Goal: Transaction & Acquisition: Purchase product/service

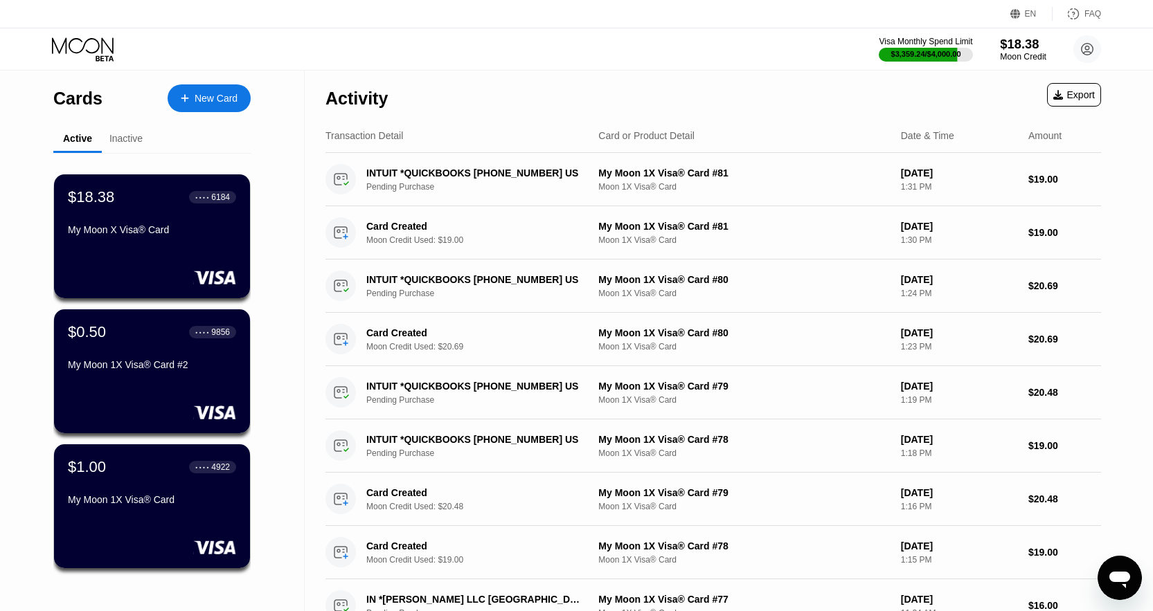
click at [1008, 48] on div "$18.38" at bounding box center [1023, 44] width 46 height 15
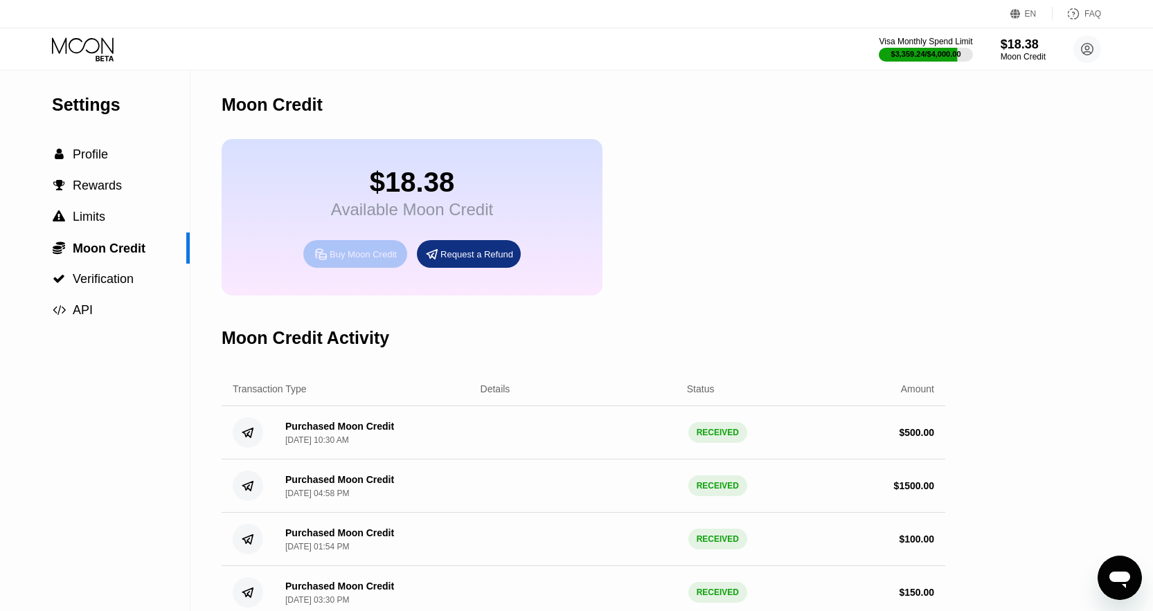
click at [381, 260] on div "Buy Moon Credit" at bounding box center [363, 255] width 67 height 12
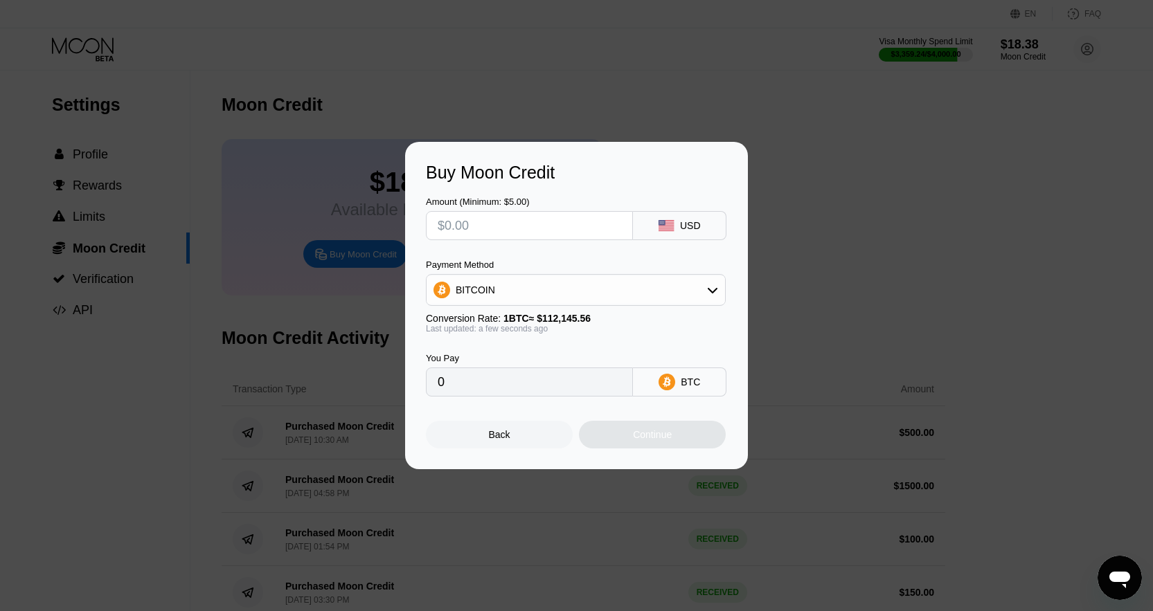
click at [555, 223] on input "text" at bounding box center [529, 226] width 183 height 28
type input "$2"
type input "0.00001784"
type input "$200"
type input "0.00178340"
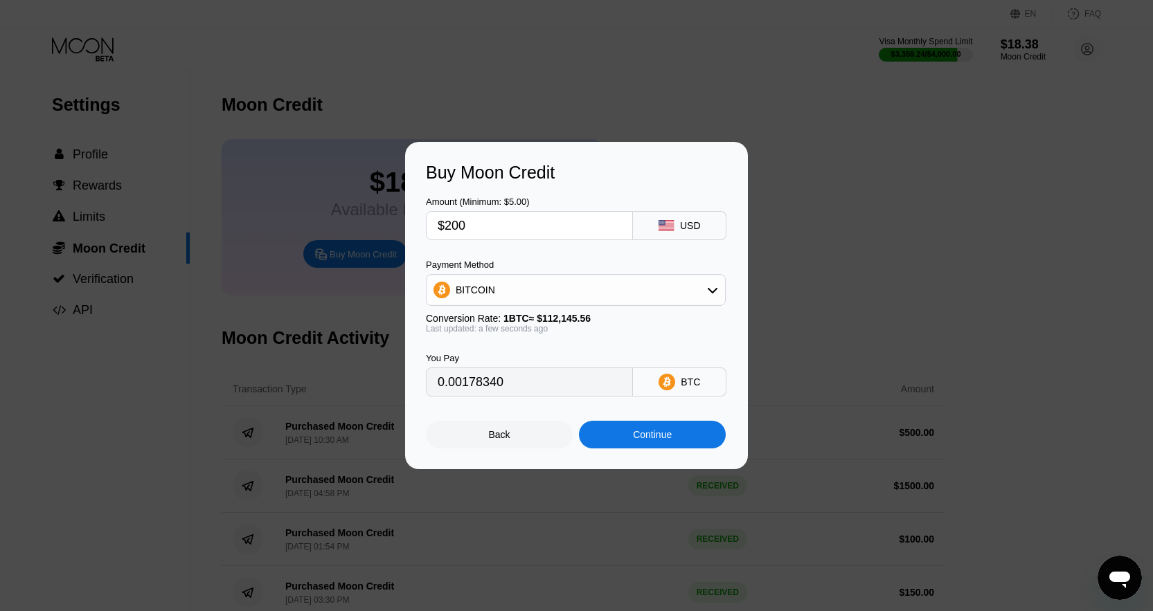
type input "$200"
click at [555, 287] on div "BITCOIN" at bounding box center [576, 290] width 298 height 28
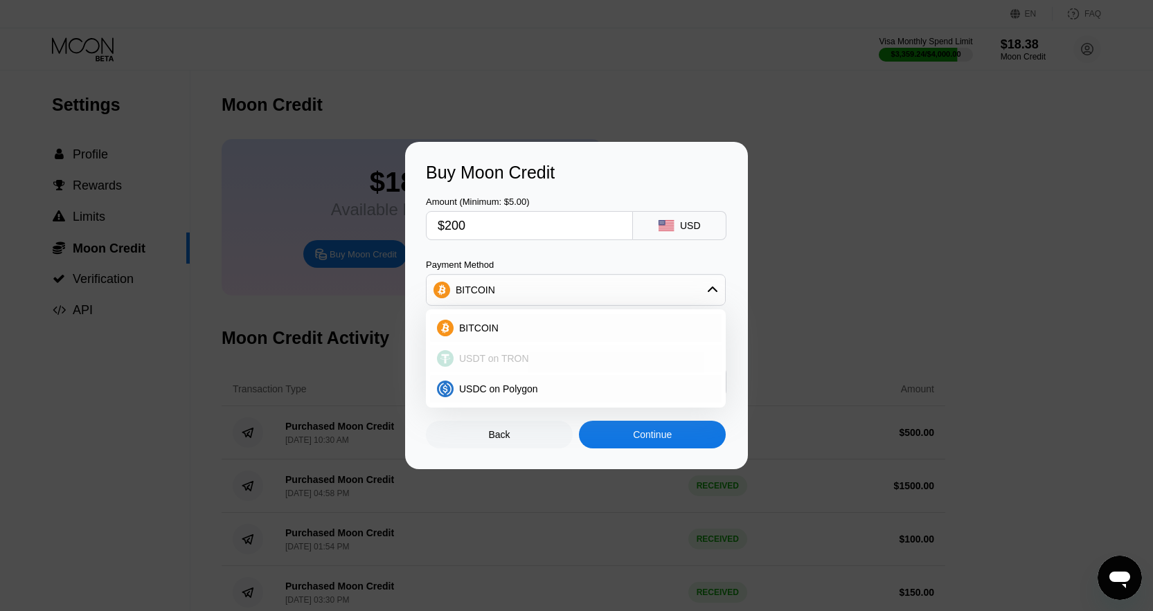
click at [533, 361] on div "USDT on TRON" at bounding box center [584, 358] width 261 height 11
type input "202.02"
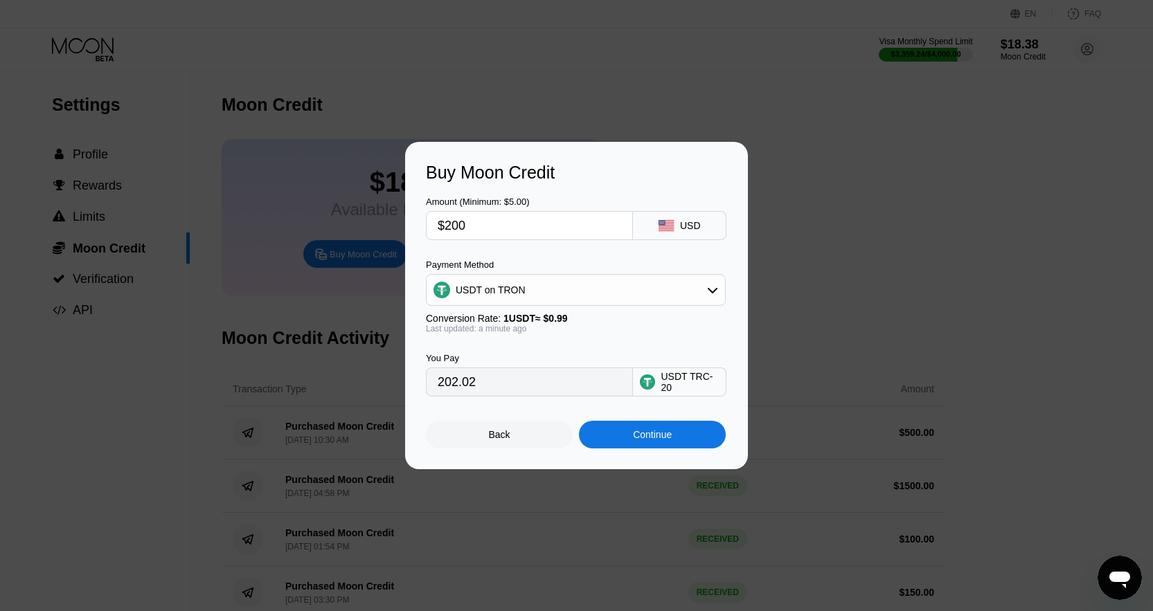
click at [665, 440] on div "Continue" at bounding box center [652, 434] width 39 height 11
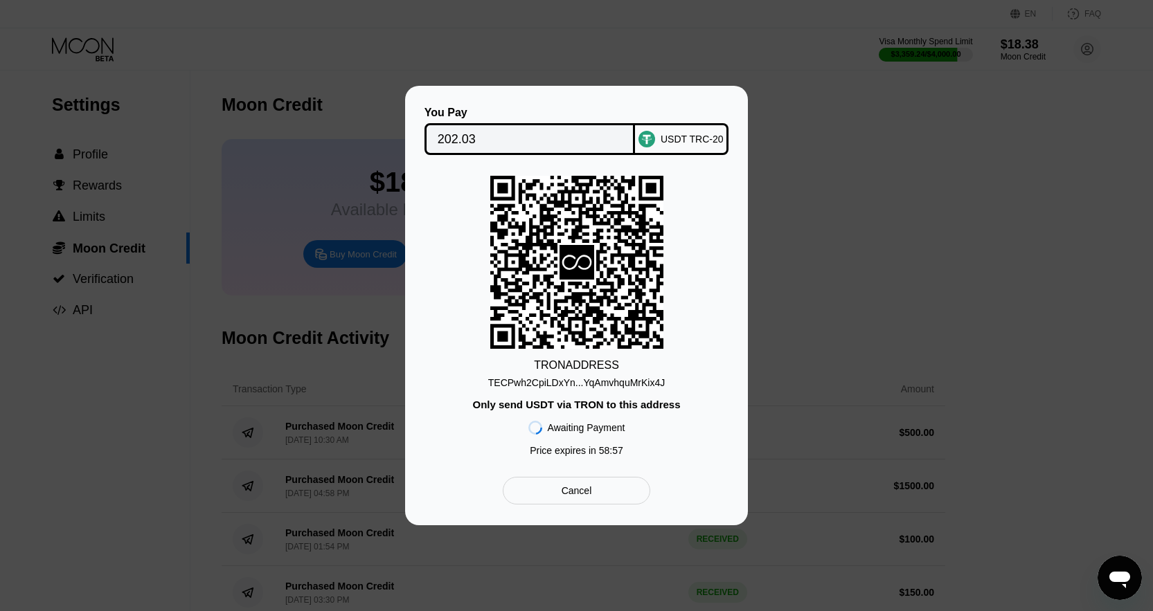
click at [582, 377] on div "TECPwh2CpiLDxYn...YqAmvhquMrKix4J" at bounding box center [576, 382] width 177 height 11
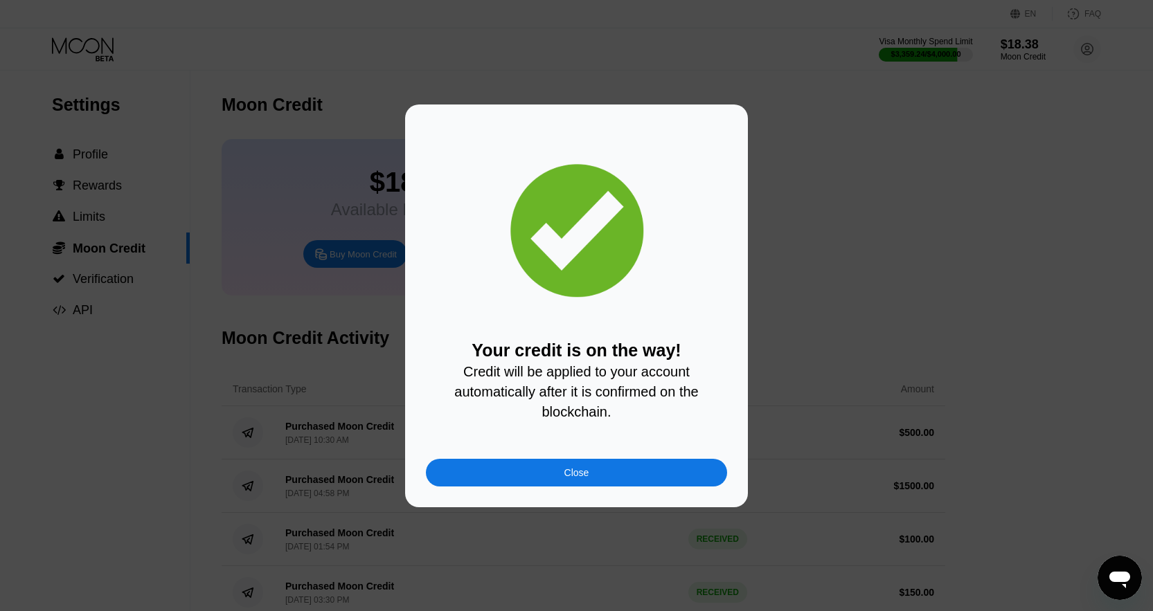
click at [598, 496] on div "Your credit is on the way! Credit will be applied to your account automatically…" at bounding box center [576, 306] width 343 height 403
click at [595, 479] on div "Close" at bounding box center [576, 473] width 301 height 28
